Goal: Check status: Check status

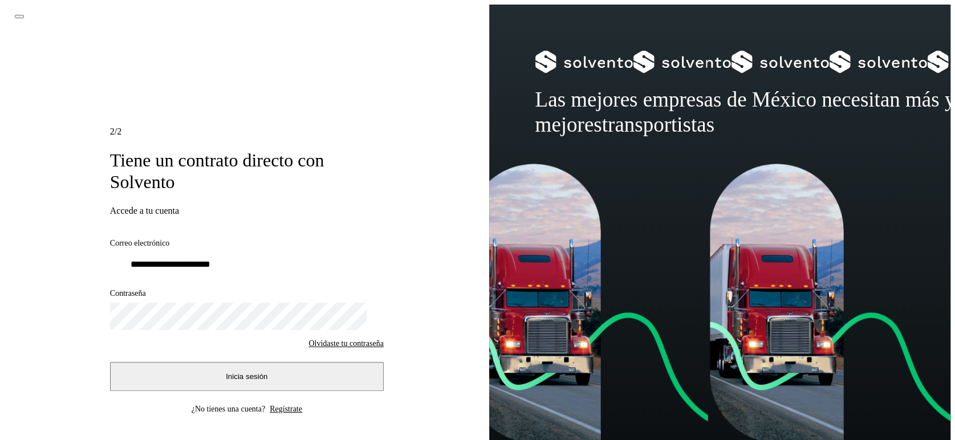
click at [231, 372] on span "Inicia sesión" at bounding box center [247, 376] width 42 height 9
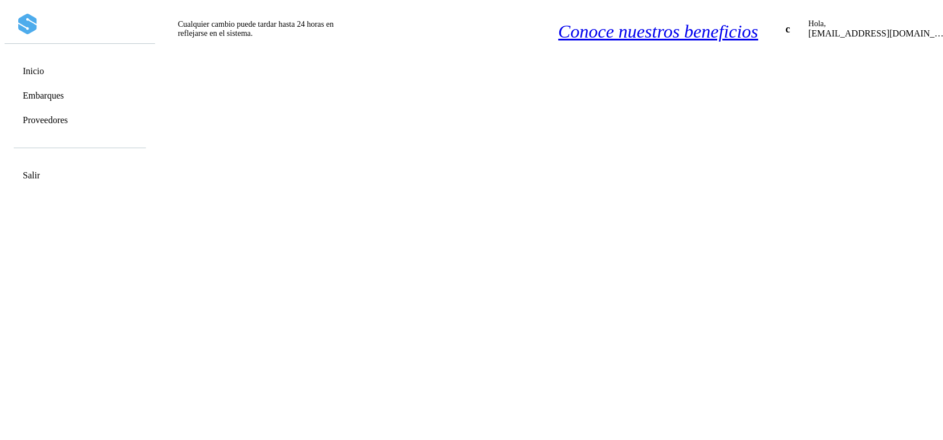
scroll to position [1303, 0]
click at [86, 91] on div "Embarques" at bounding box center [79, 95] width 133 height 22
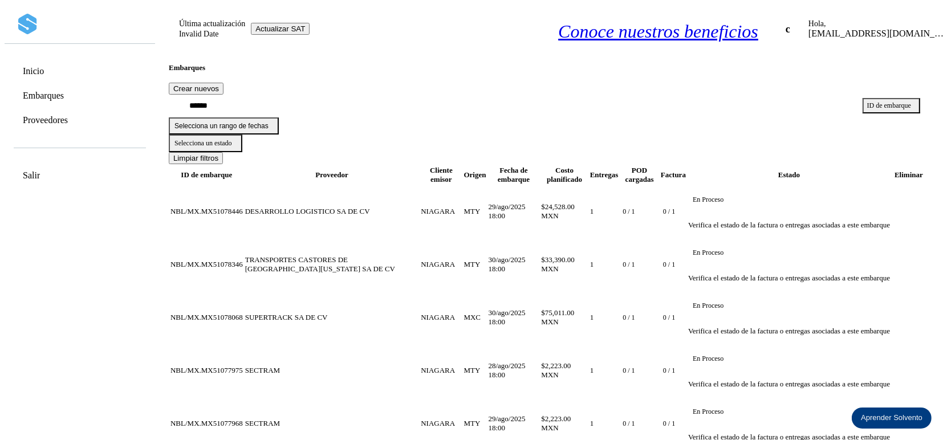
click at [350, 103] on input "text" at bounding box center [511, 106] width 684 height 23
paste input "**********"
type input "**********"
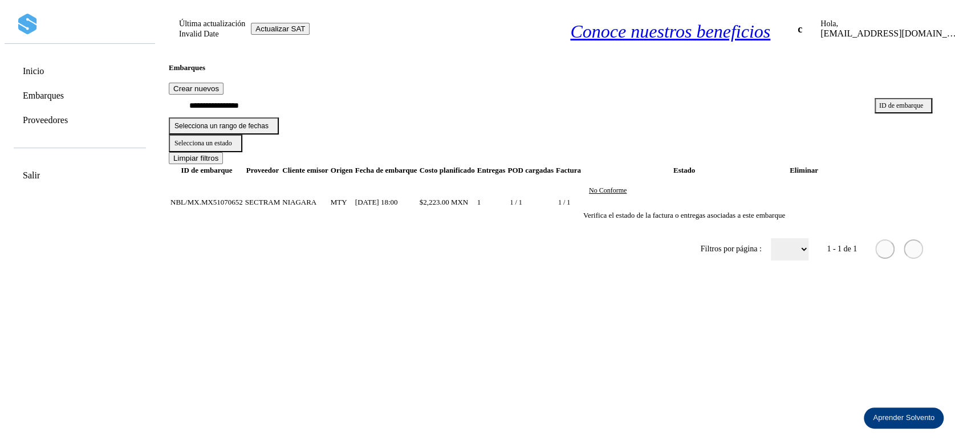
click at [627, 186] on p "No conforme" at bounding box center [608, 190] width 38 height 8
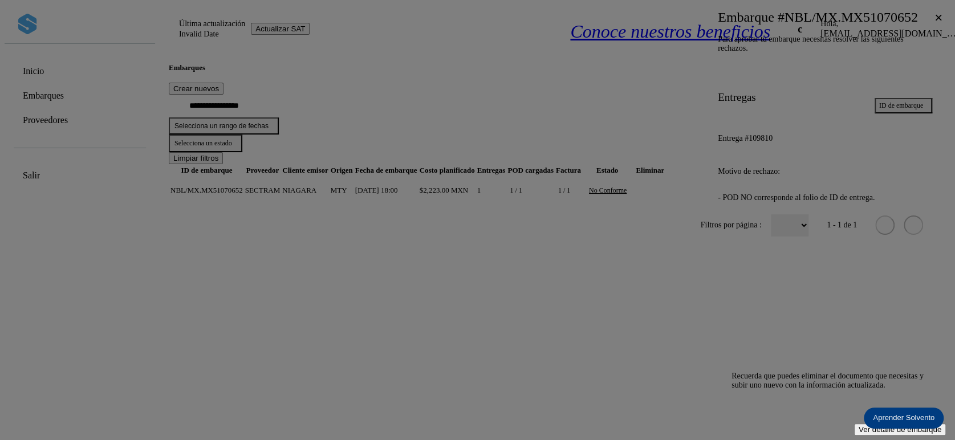
click at [550, 283] on div at bounding box center [477, 220] width 955 height 440
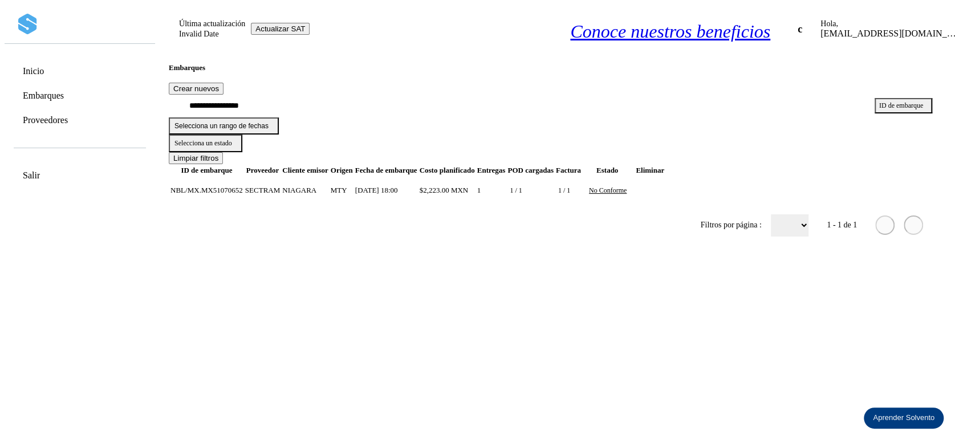
click at [634, 177] on td at bounding box center [633, 190] width 1 height 27
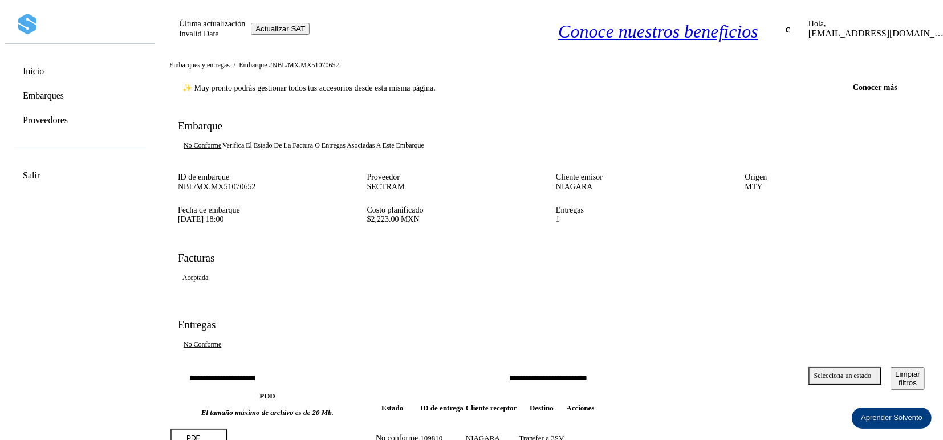
click at [213, 429] on button "PDF" at bounding box center [198, 438] width 57 height 19
click at [64, 90] on link "Embarques" at bounding box center [43, 95] width 41 height 11
